Goal: Find specific page/section: Find specific page/section

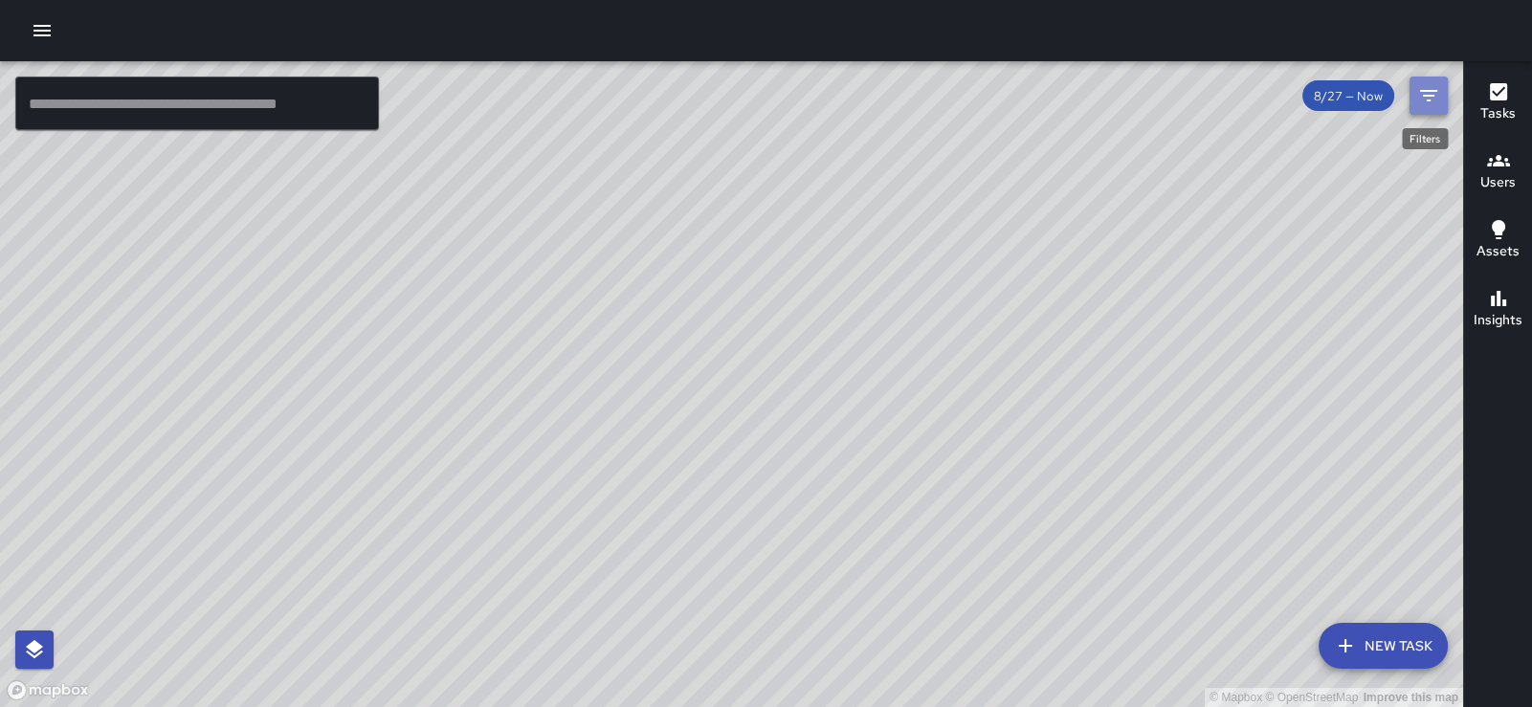
click at [1431, 91] on icon "Filters" at bounding box center [1428, 95] width 23 height 23
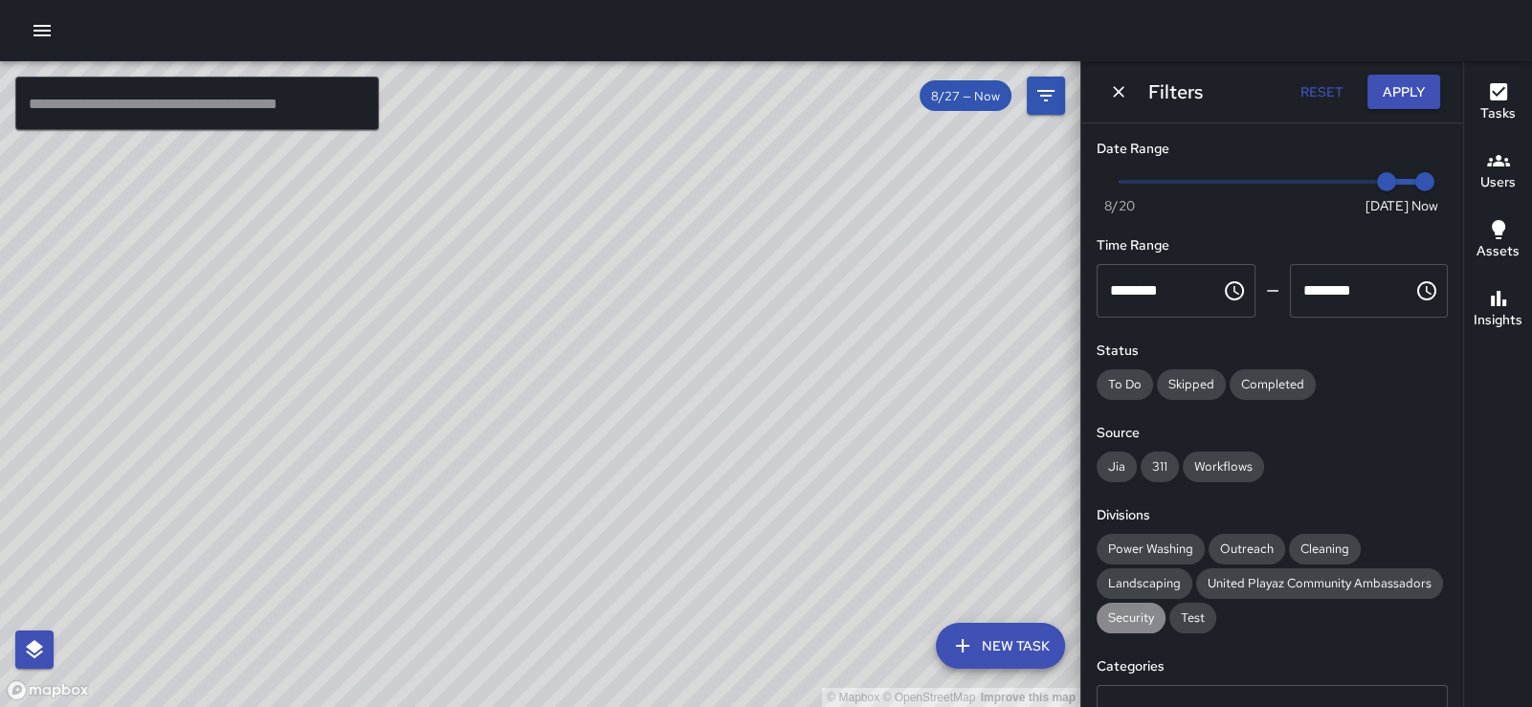
click at [1149, 626] on span "Security" at bounding box center [1130, 617] width 69 height 16
click at [1378, 92] on button "Apply" at bounding box center [1403, 92] width 73 height 35
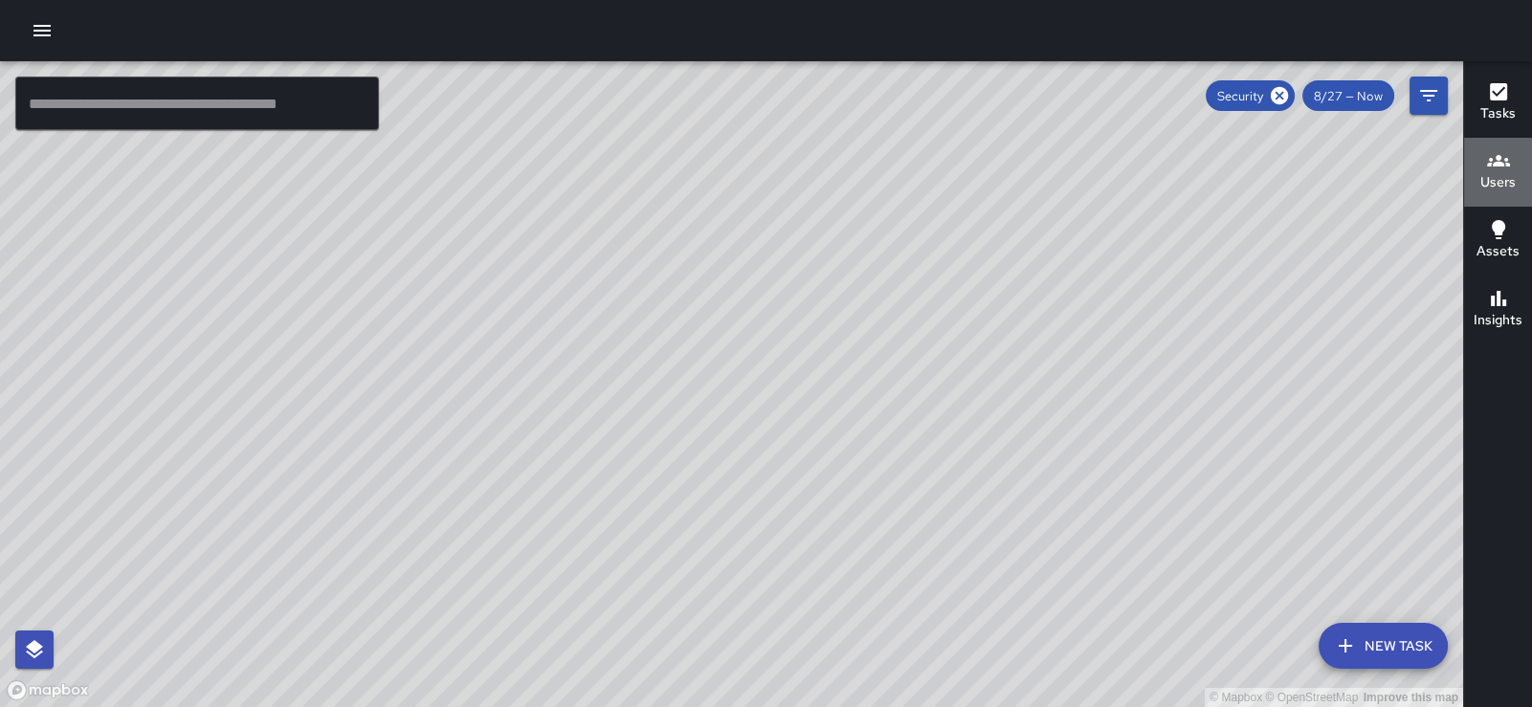
click at [1502, 164] on icon "button" at bounding box center [1498, 160] width 23 height 11
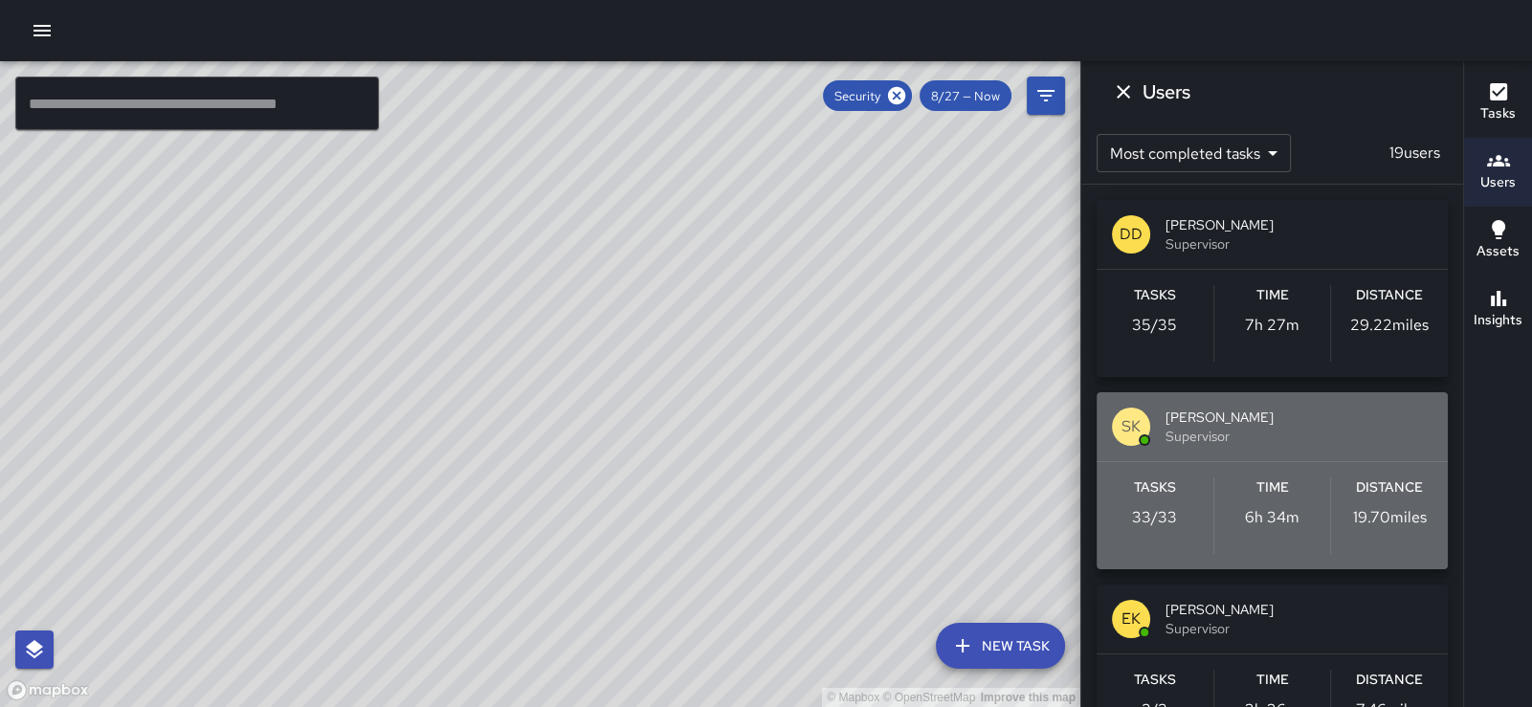
click at [1343, 445] on span "Supervisor" at bounding box center [1298, 436] width 267 height 19
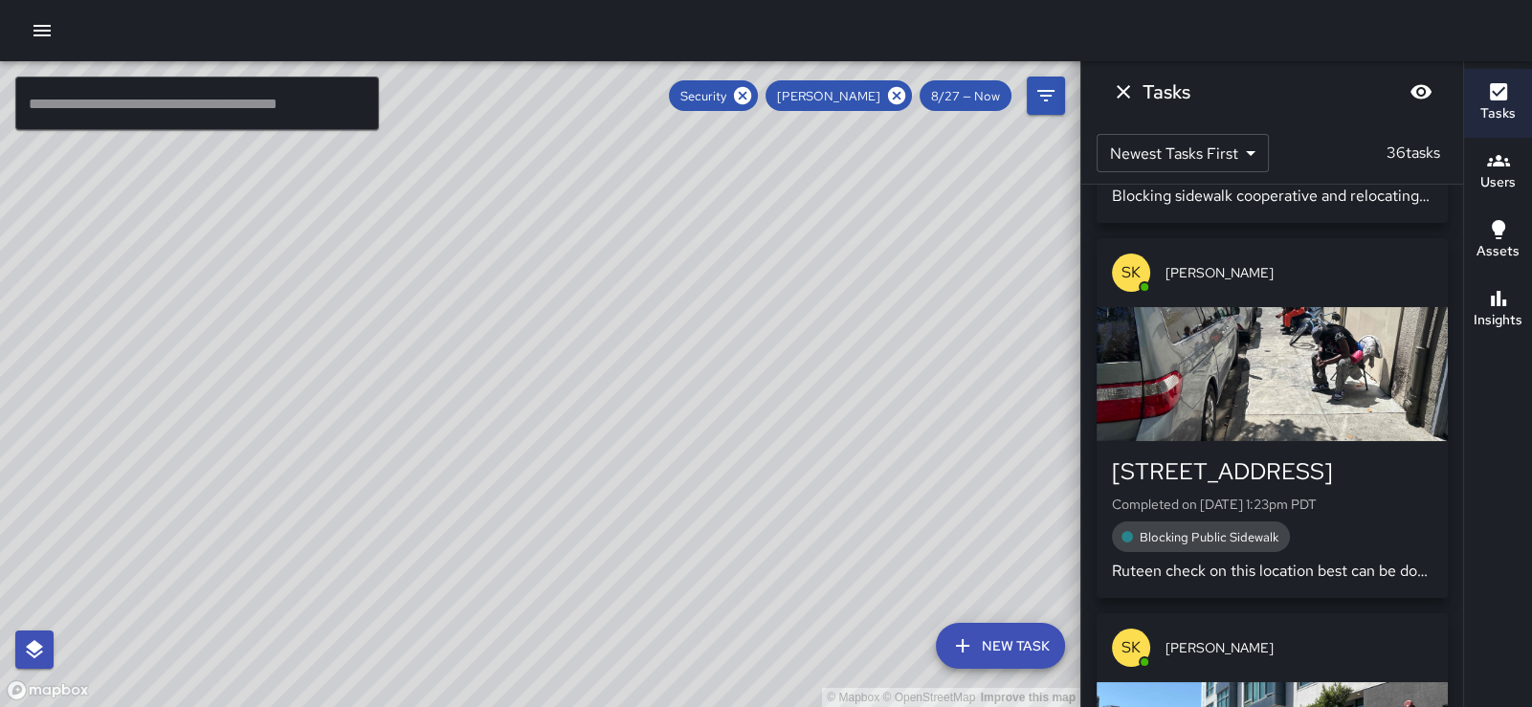
scroll to position [3467, 0]
